Goal: Find specific fact: Find contact information

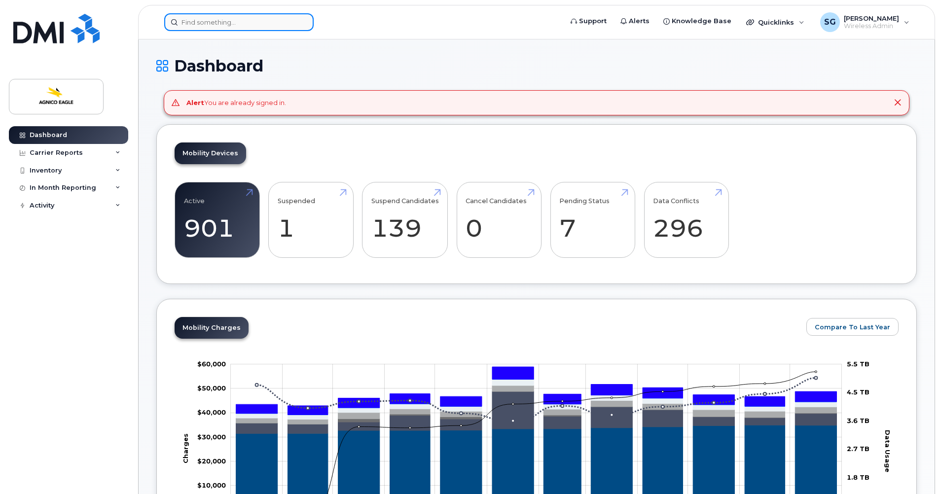
click at [270, 24] on input at bounding box center [239, 22] width 150 height 18
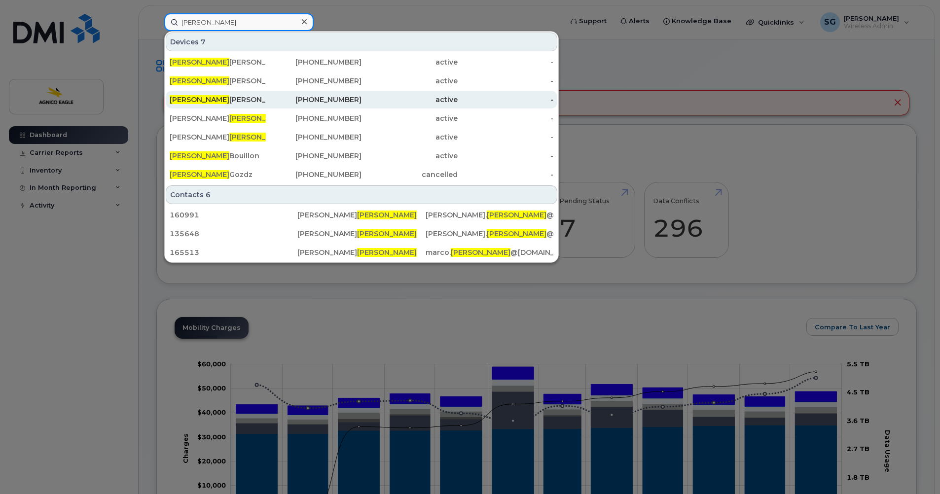
type input "[PERSON_NAME]"
click at [225, 101] on div "[PERSON_NAME]" at bounding box center [218, 100] width 96 height 10
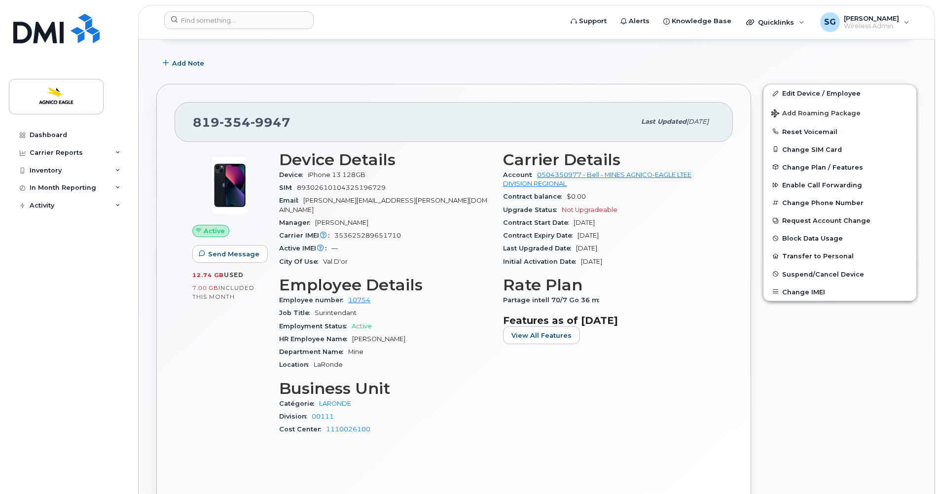
scroll to position [148, 0]
